Goal: Check status: Check status

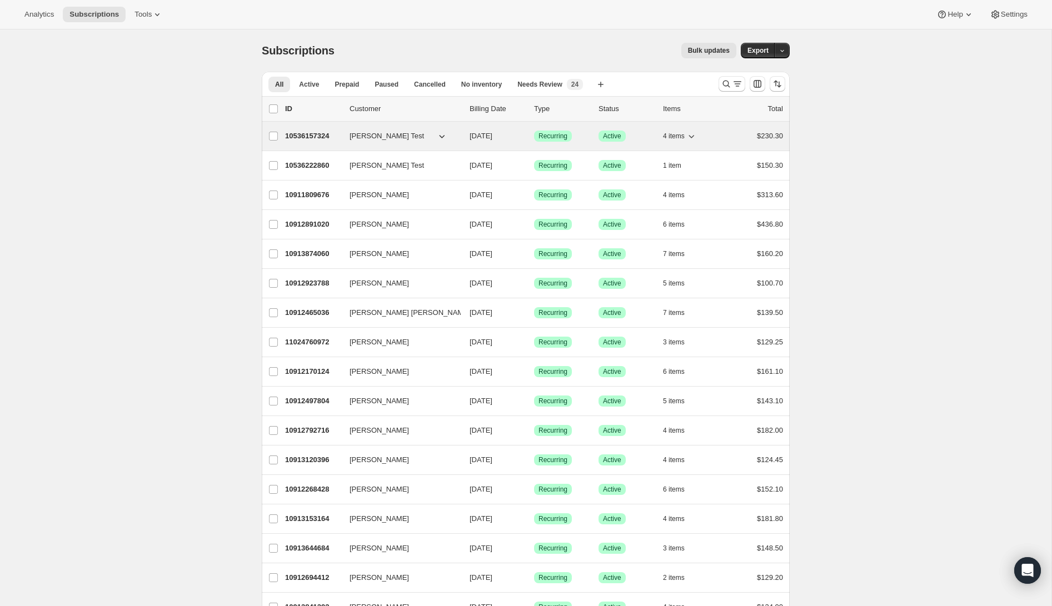
click at [319, 140] on p "10536157324" at bounding box center [313, 136] width 56 height 11
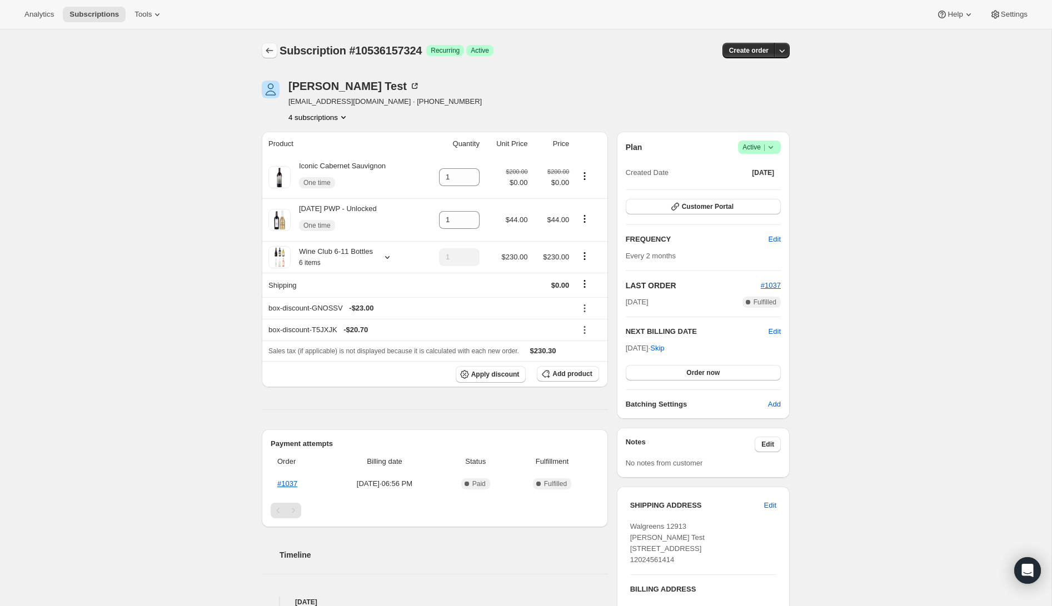
click at [268, 47] on icon "Subscriptions" at bounding box center [269, 50] width 11 height 11
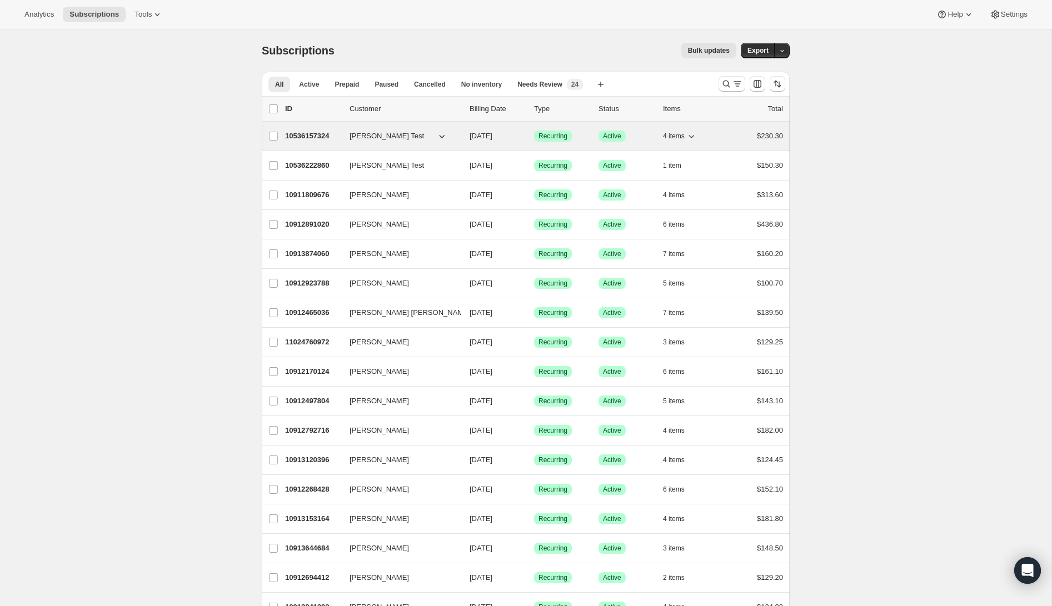
click at [327, 138] on p "10536157324" at bounding box center [313, 136] width 56 height 11
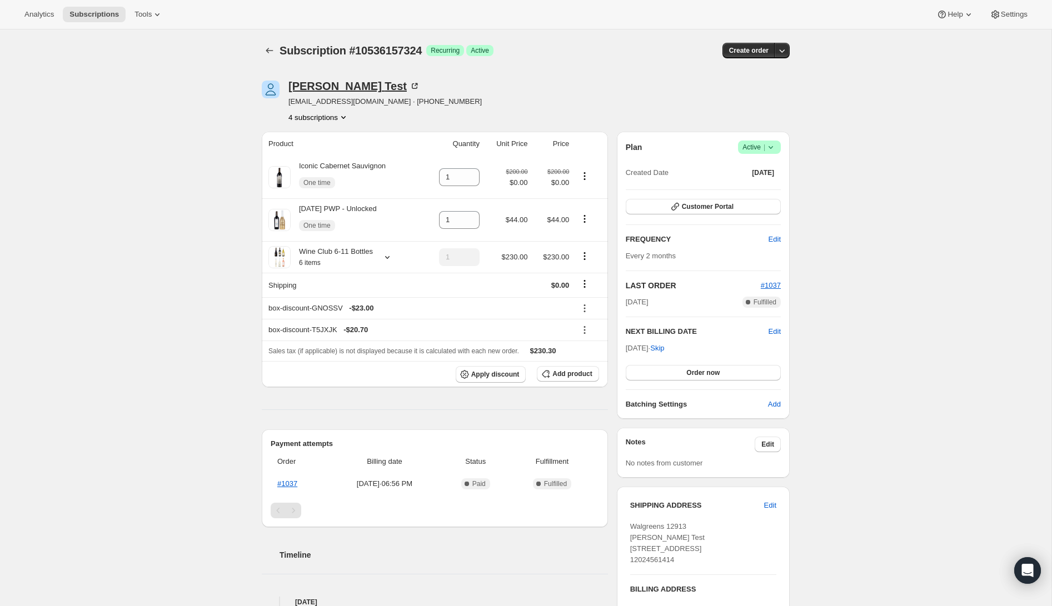
click at [409, 83] on icon at bounding box center [414, 86] width 11 height 11
